Goal: Transaction & Acquisition: Purchase product/service

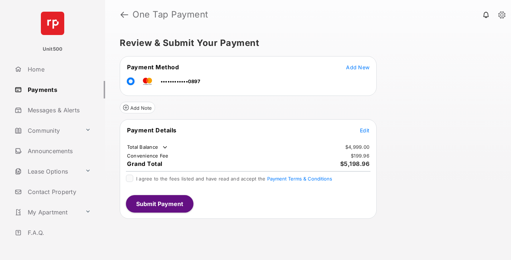
click at [365, 130] on span "Edit" at bounding box center [364, 131] width 9 height 6
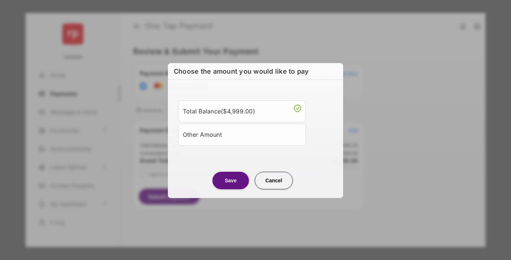
click at [242, 134] on div "Other Amount" at bounding box center [242, 135] width 118 height 12
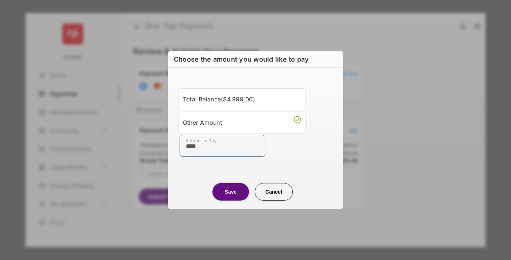
type input "****"
click at [231, 192] on button "Save" at bounding box center [231, 192] width 37 height 18
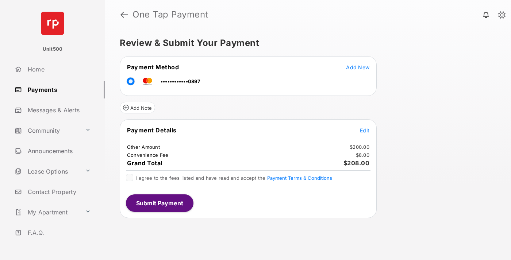
click at [365, 130] on span "Edit" at bounding box center [364, 131] width 9 height 6
click at [159, 203] on button "Submit Payment" at bounding box center [160, 204] width 68 height 18
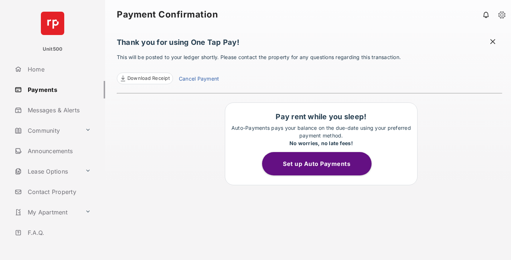
click at [145, 79] on span "Download Receipt" at bounding box center [149, 78] width 42 height 7
click at [493, 42] on span at bounding box center [493, 42] width 7 height 9
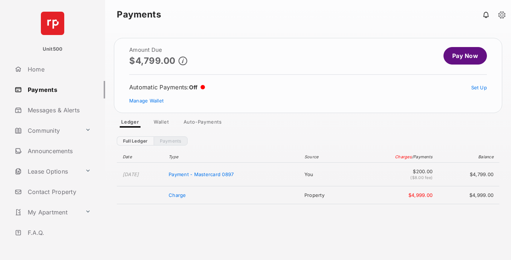
click at [146, 101] on link "Manage Wallet" at bounding box center [146, 101] width 34 height 6
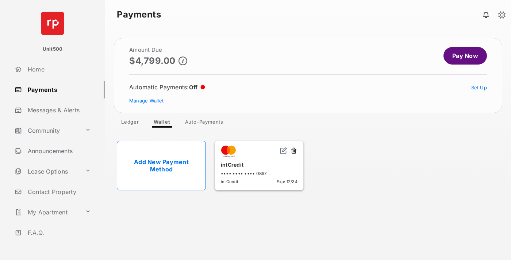
click at [294, 151] on button at bounding box center [293, 151] width 7 height 8
